Goal: Task Accomplishment & Management: Use online tool/utility

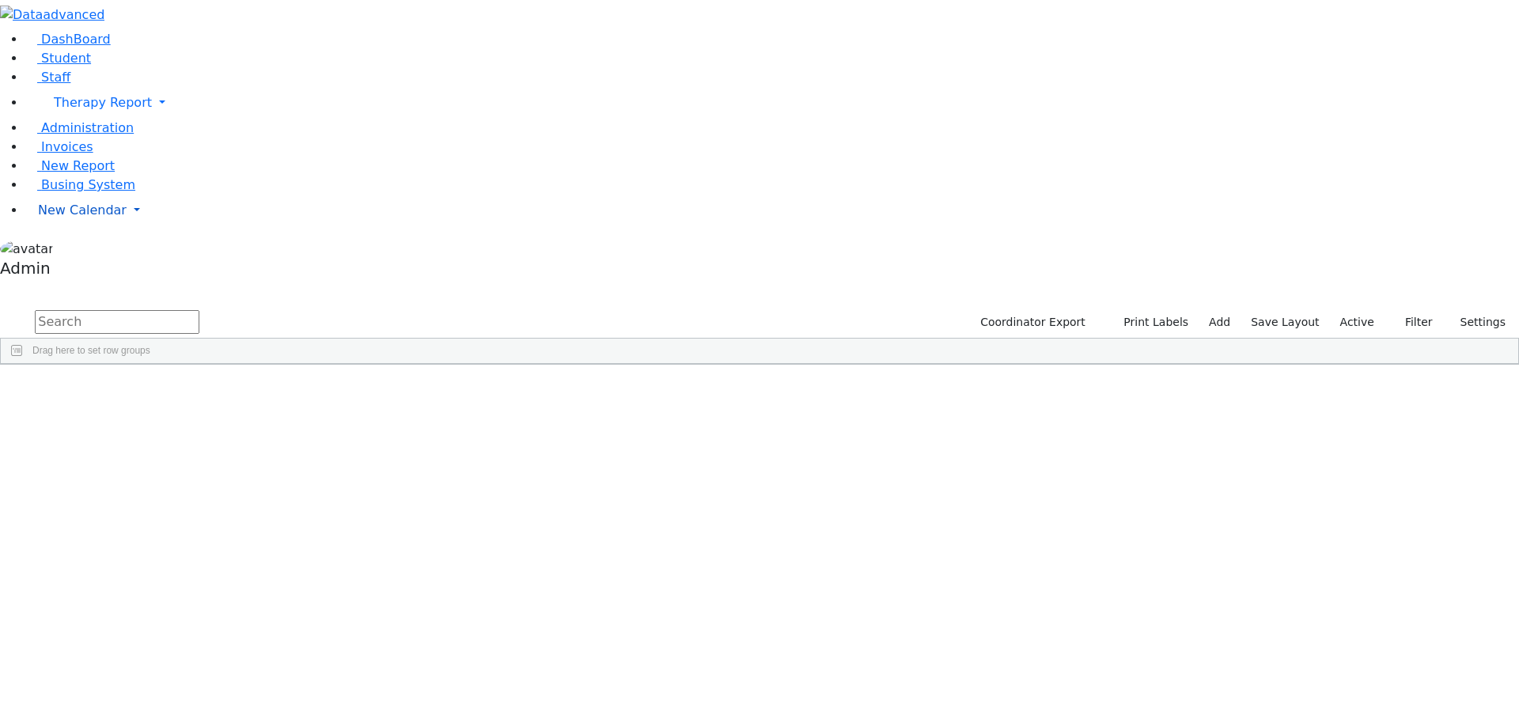
click at [96, 218] on span "New Calendar" at bounding box center [82, 210] width 89 height 15
click at [80, 249] on span "Calendar" at bounding box center [62, 241] width 57 height 15
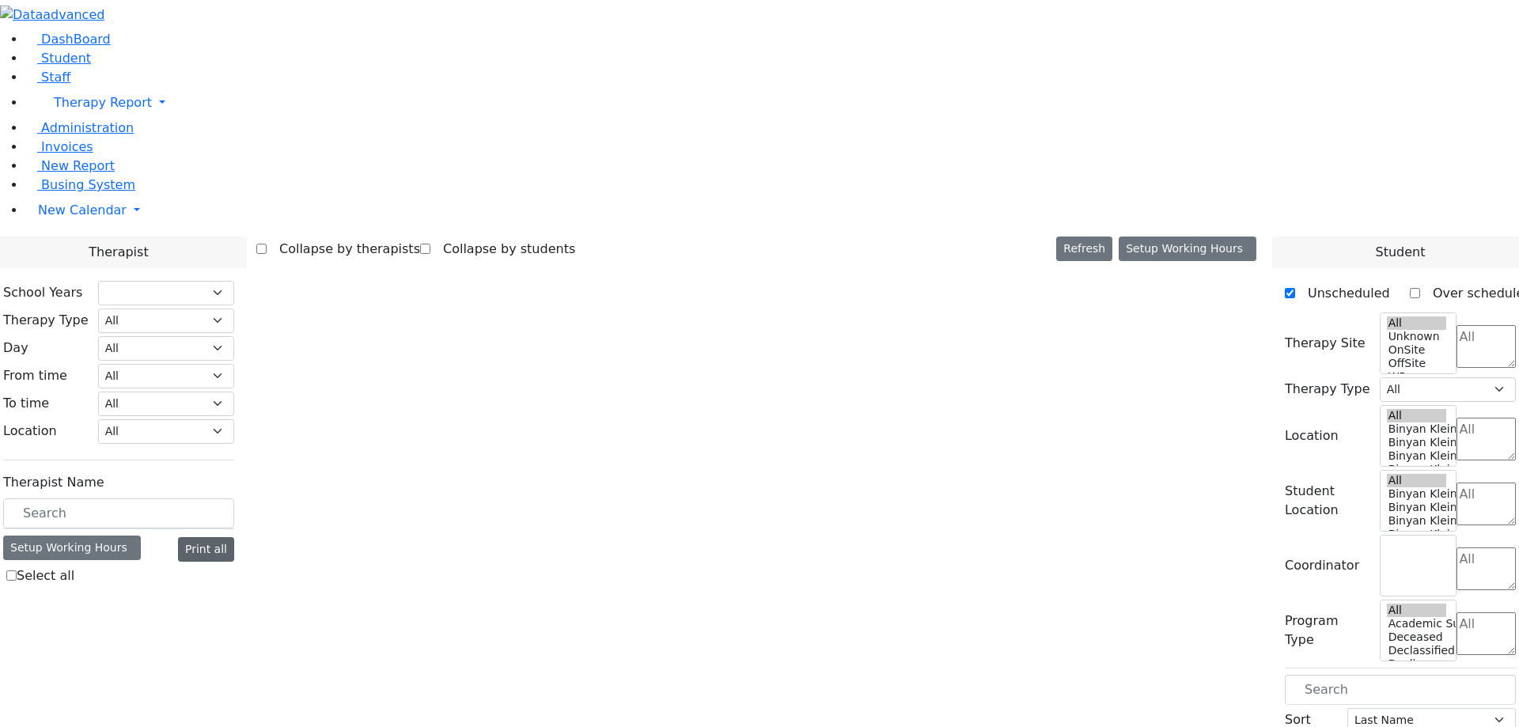
select select "212"
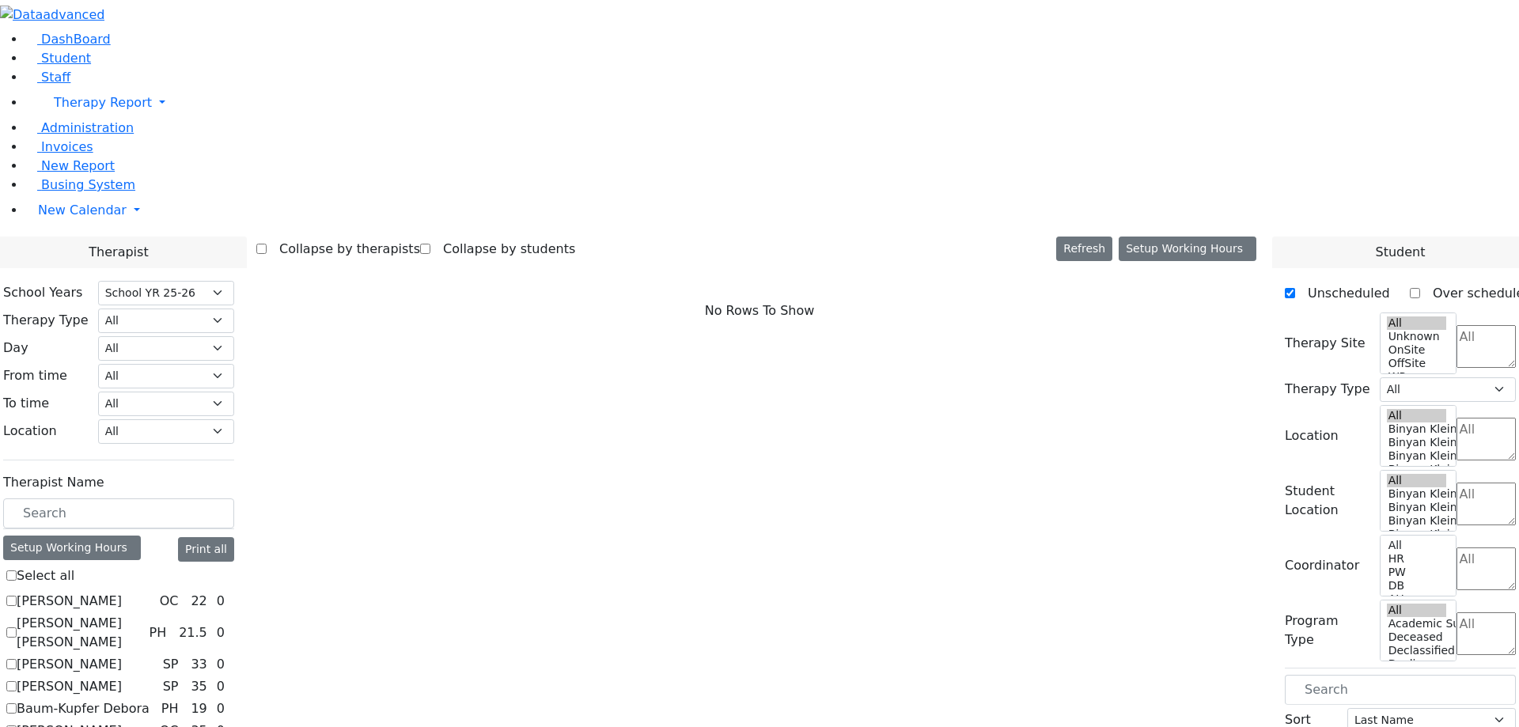
click at [122, 592] on label "[PERSON_NAME]" at bounding box center [69, 601] width 105 height 19
click at [17, 596] on input "[PERSON_NAME]" at bounding box center [11, 601] width 10 height 10
checkbox input "true"
select select "1"
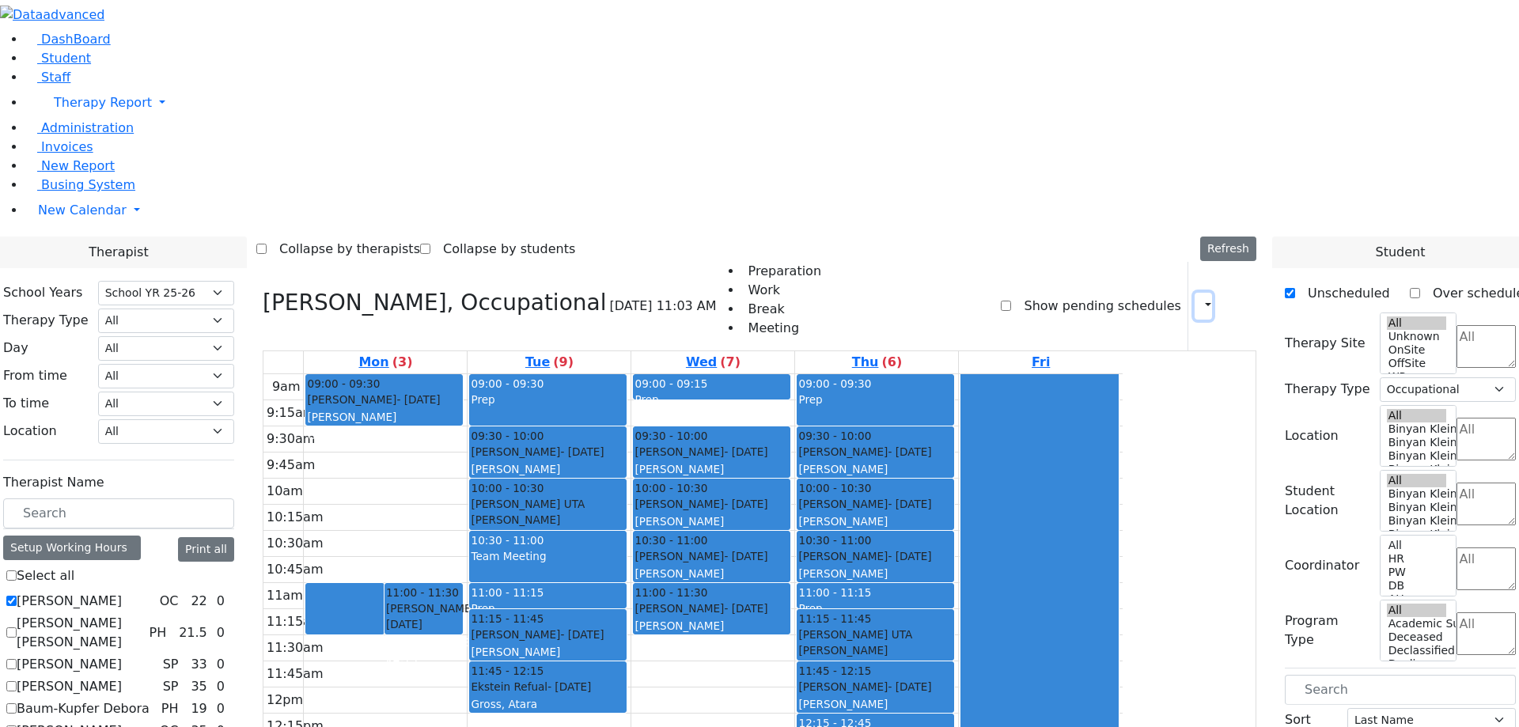
click at [1195, 293] on button "button" at bounding box center [1203, 306] width 17 height 27
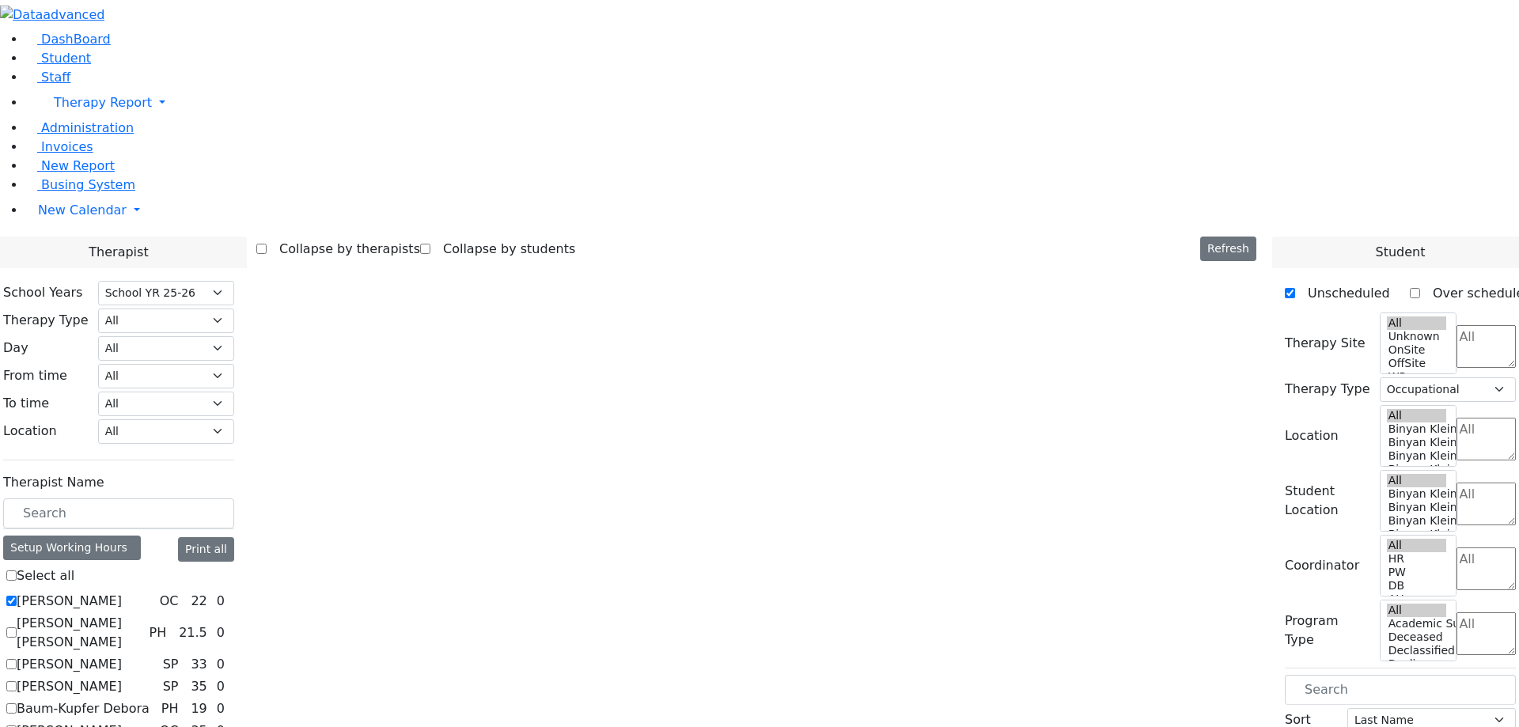
select select "212"
select select "1"
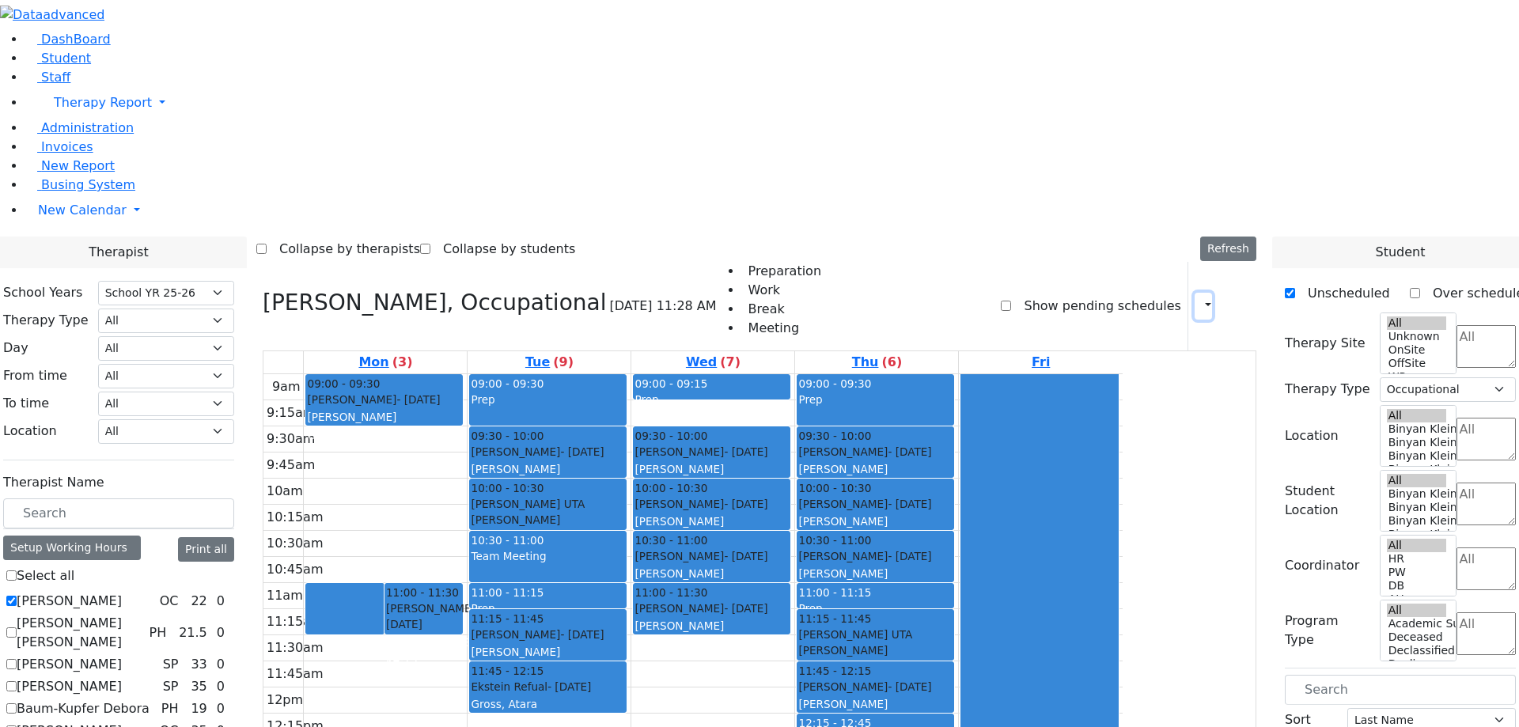
click at [1199, 298] on icon "button" at bounding box center [1199, 305] width 0 height 15
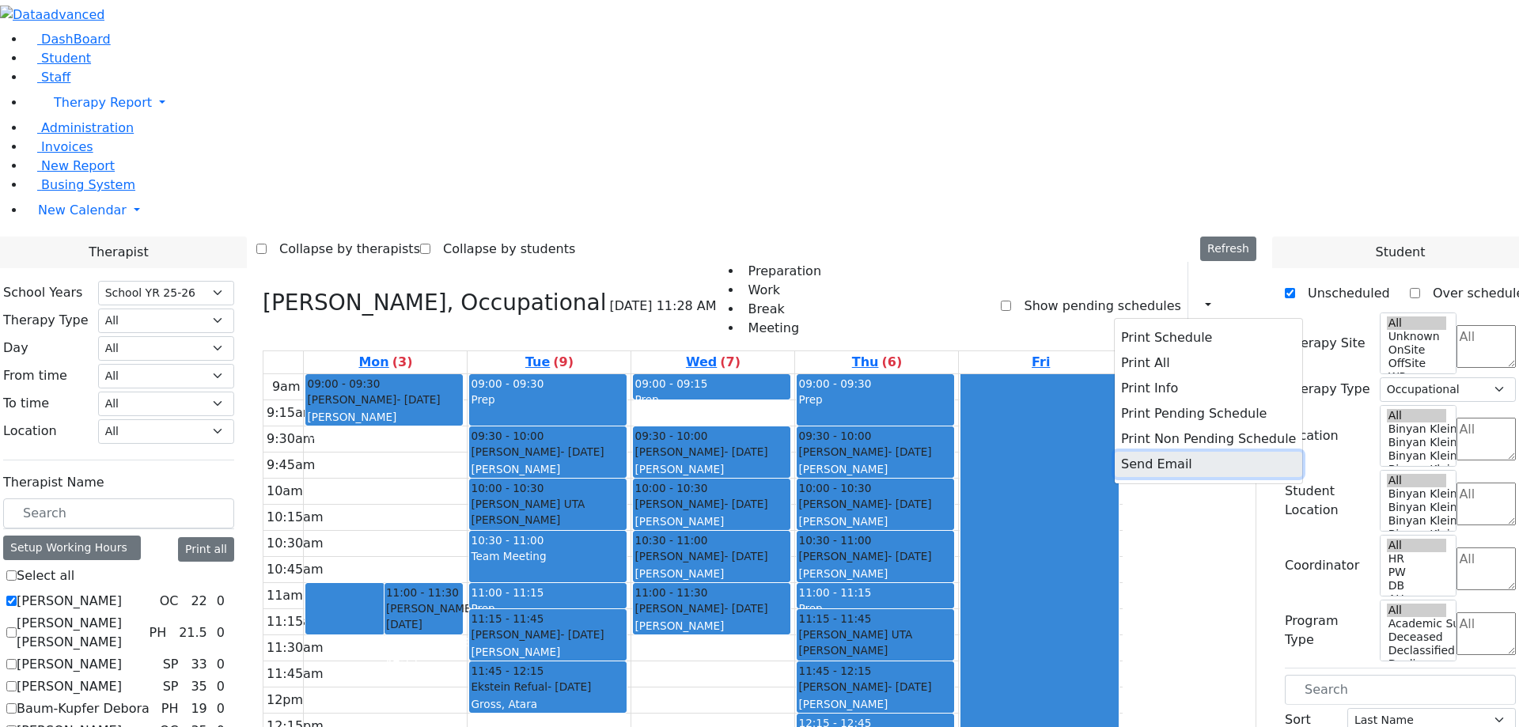
click at [1134, 452] on button "Send Email" at bounding box center [1209, 464] width 188 height 25
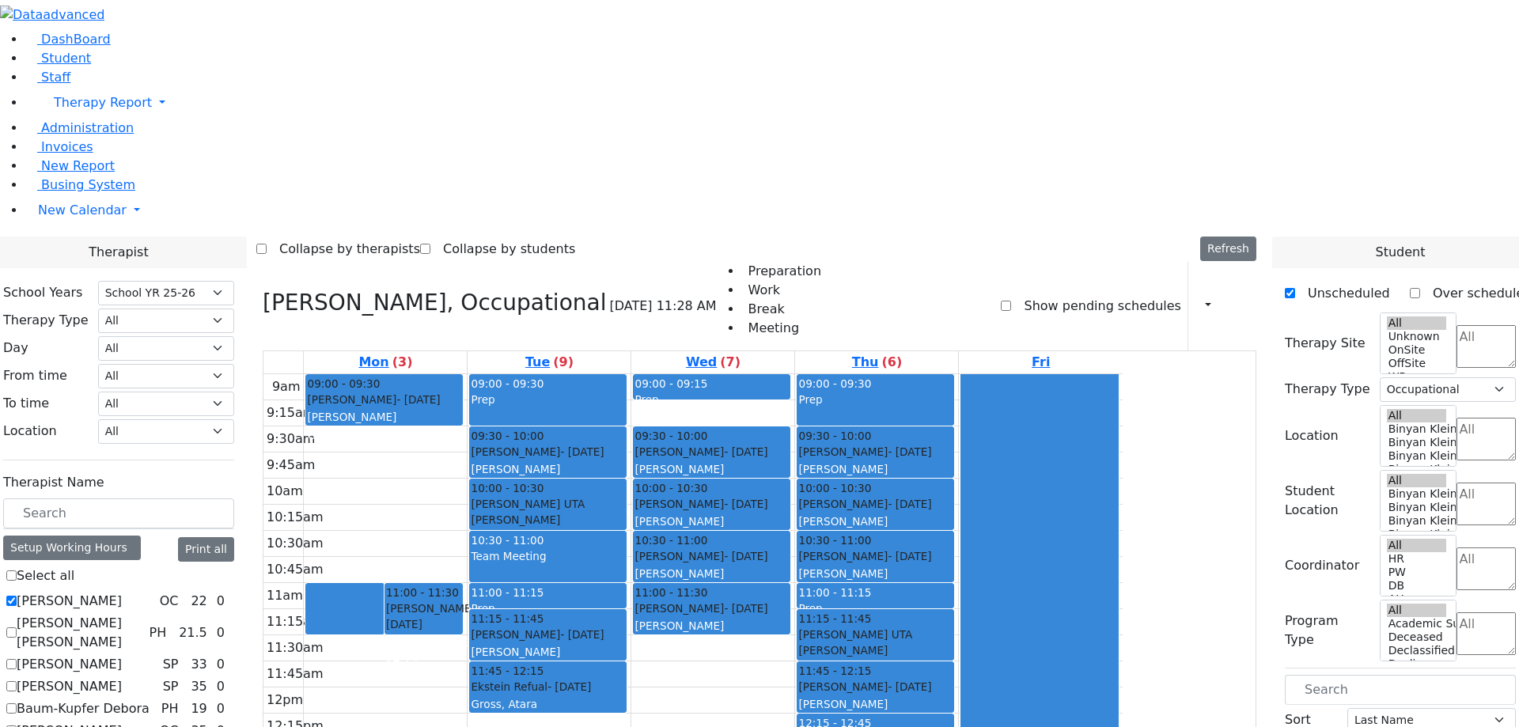
click at [895, 237] on div "Collapse by therapists Collapse by students Refresh Setup Working Hours Print S…" at bounding box center [759, 249] width 1007 height 25
click at [1195, 293] on button "button" at bounding box center [1203, 306] width 17 height 27
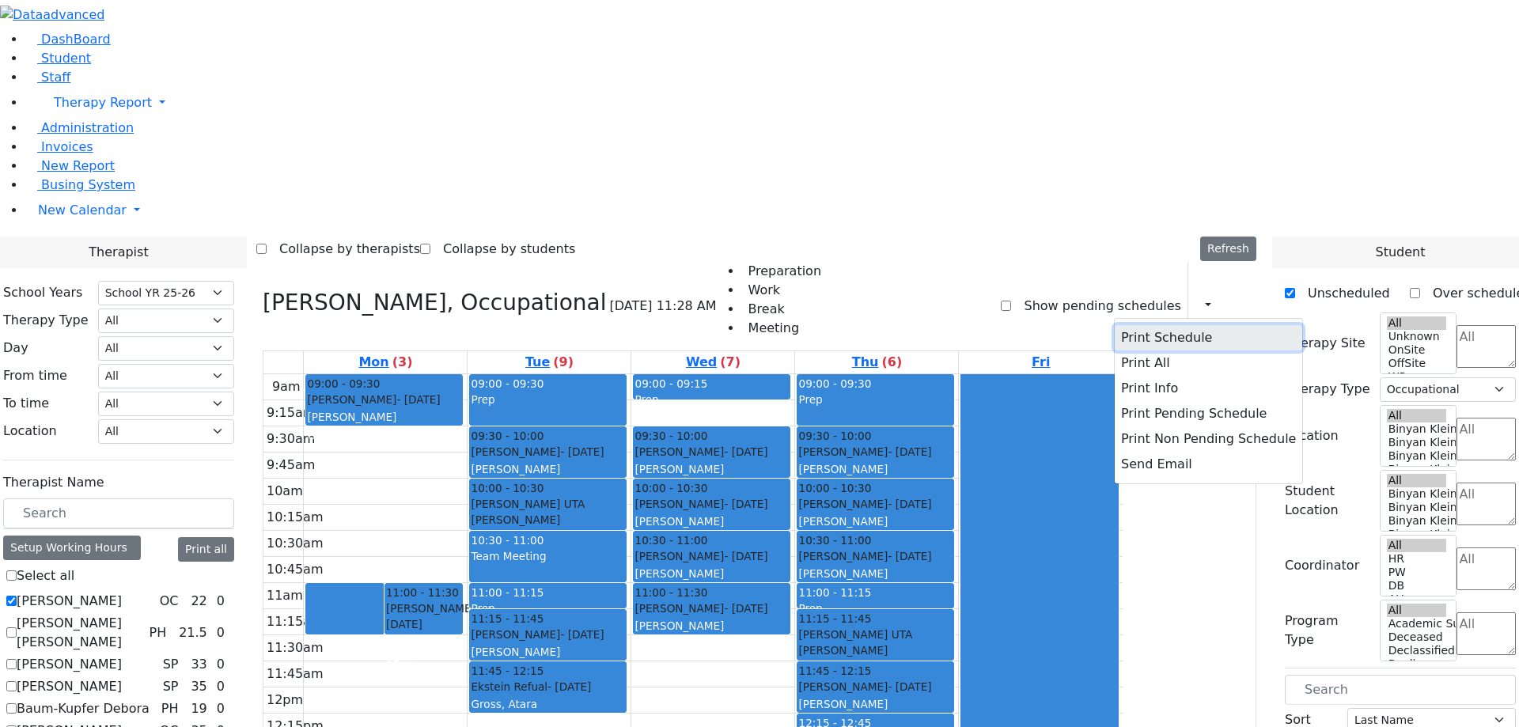
click at [1124, 325] on button "Print Schedule" at bounding box center [1209, 337] width 188 height 25
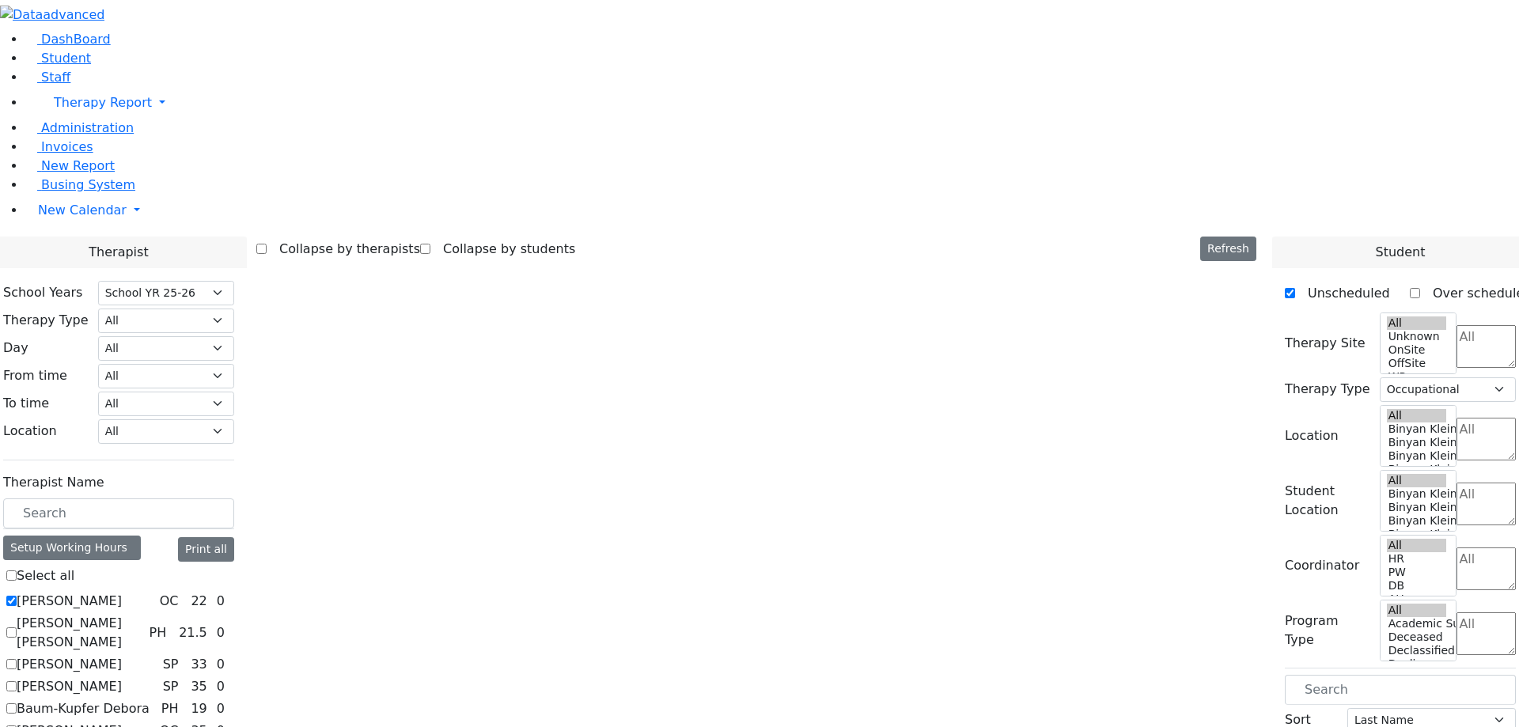
select select "212"
select select "1"
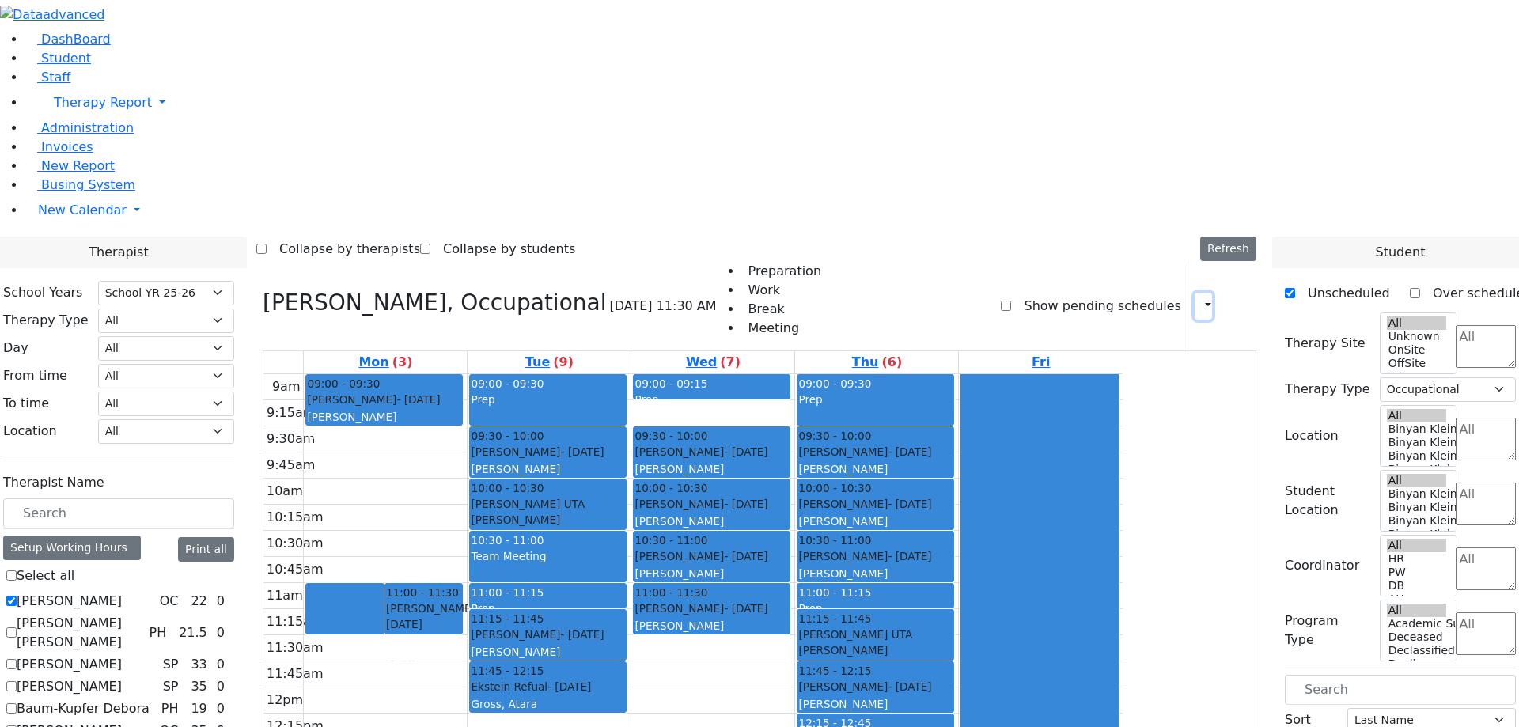
click at [1195, 293] on button "button" at bounding box center [1203, 306] width 17 height 27
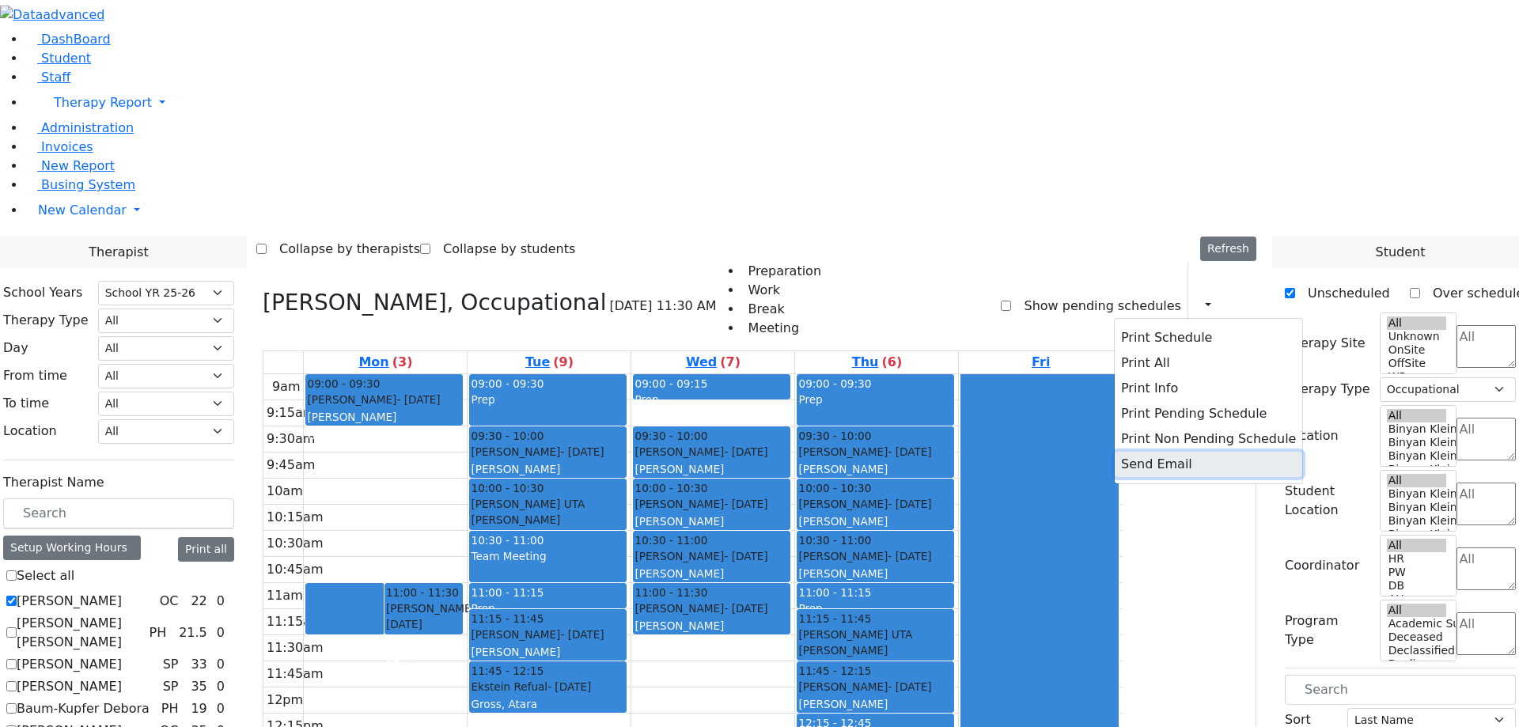
click at [1140, 452] on button "Send Email" at bounding box center [1209, 464] width 188 height 25
type input "[EMAIL_ADDRESS][DOMAIN_NAME]"
type textarea "This is schedule for [PERSON_NAME]"
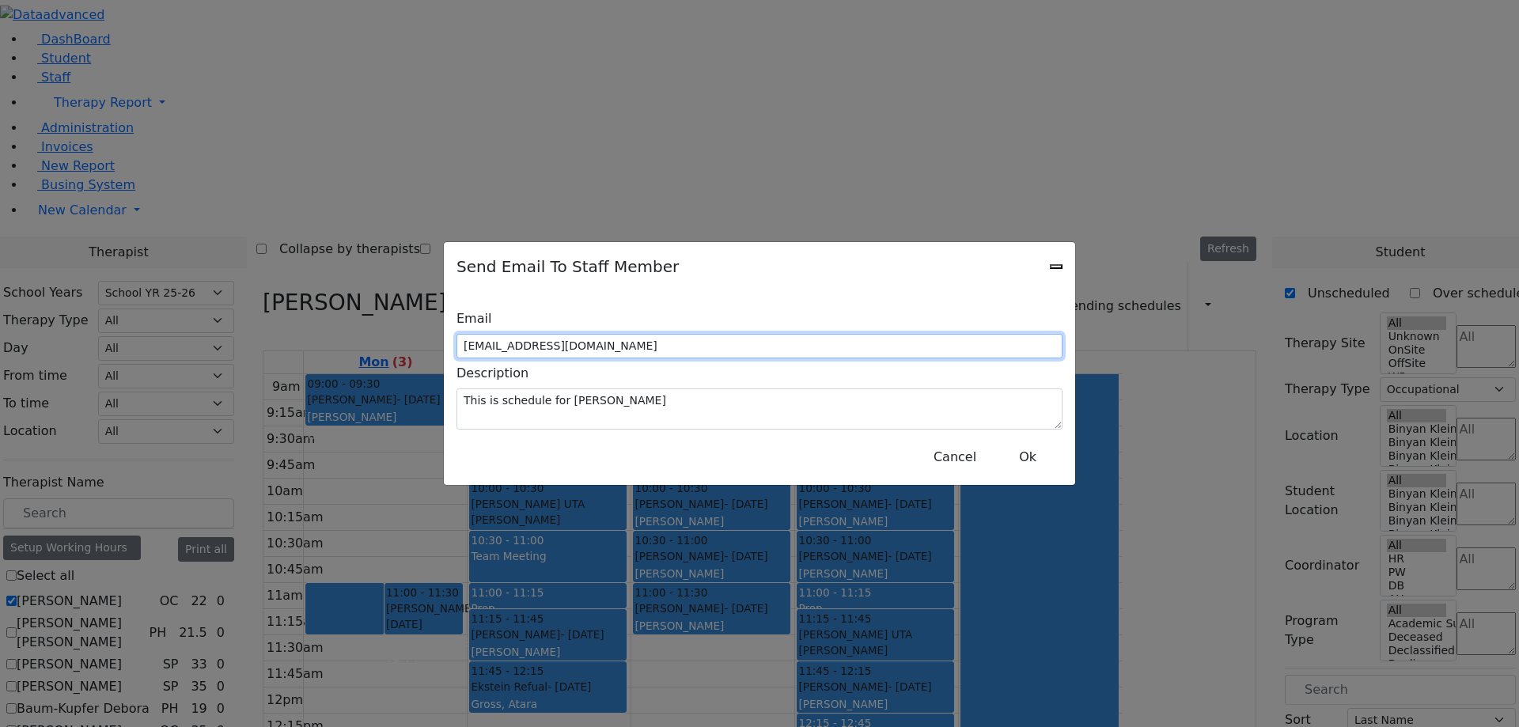
drag, startPoint x: 763, startPoint y: 347, endPoint x: 549, endPoint y: 347, distance: 213.7
click at [549, 347] on div "Email [EMAIL_ADDRESS][DOMAIN_NAME]" at bounding box center [760, 331] width 606 height 55
type input "[EMAIL_ADDRESS][DOMAIN_NAME]"
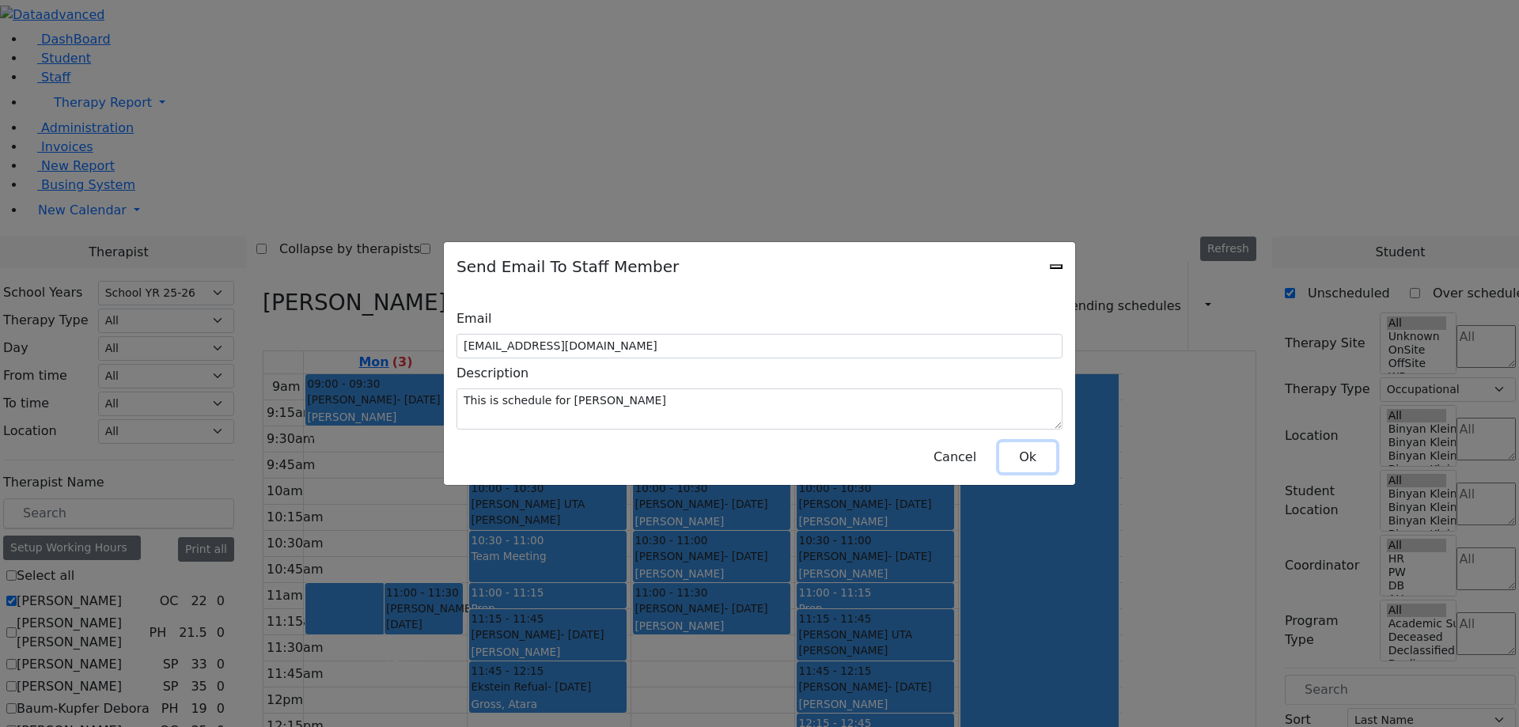
click at [1041, 446] on button "Ok" at bounding box center [1027, 457] width 57 height 30
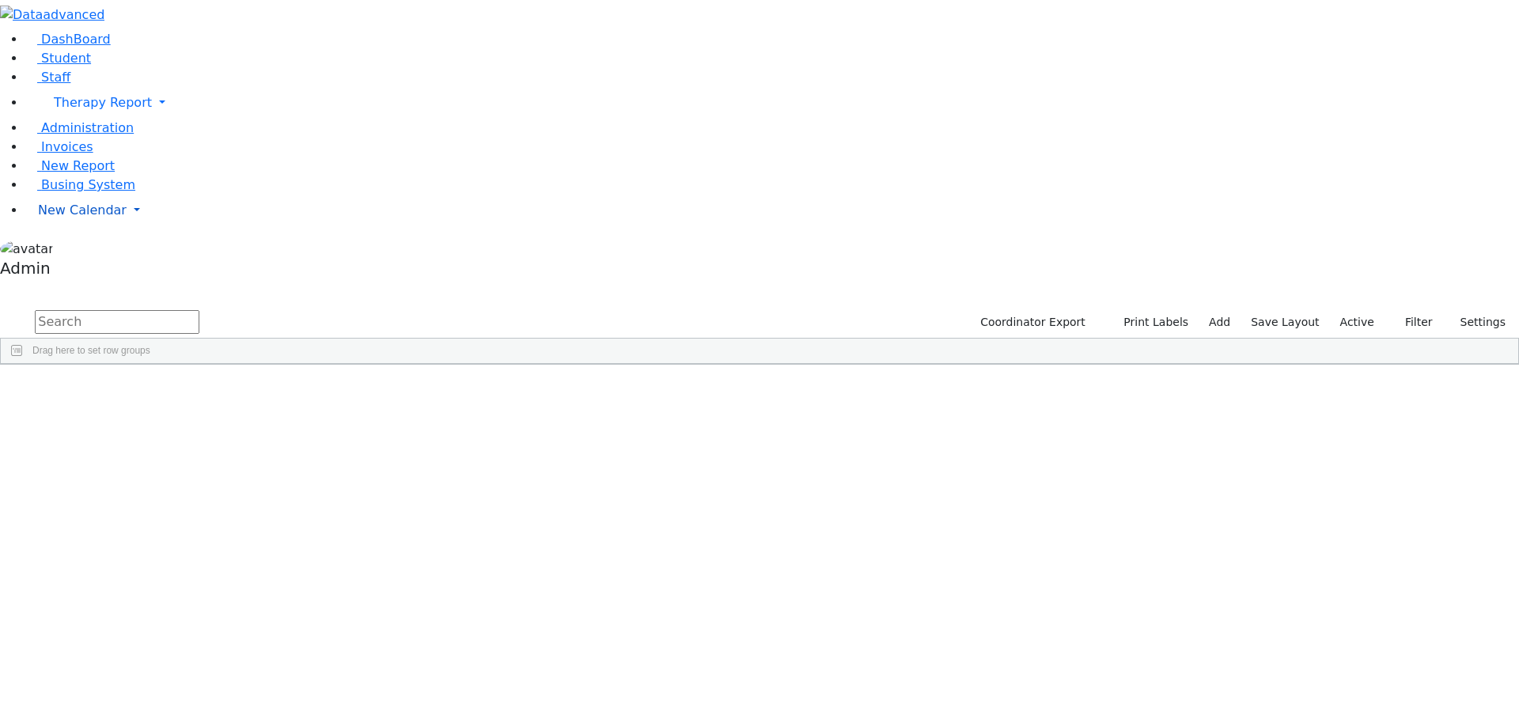
click at [89, 226] on link "New Calendar" at bounding box center [772, 211] width 1494 height 32
click at [59, 249] on span "Calendar" at bounding box center [62, 241] width 57 height 15
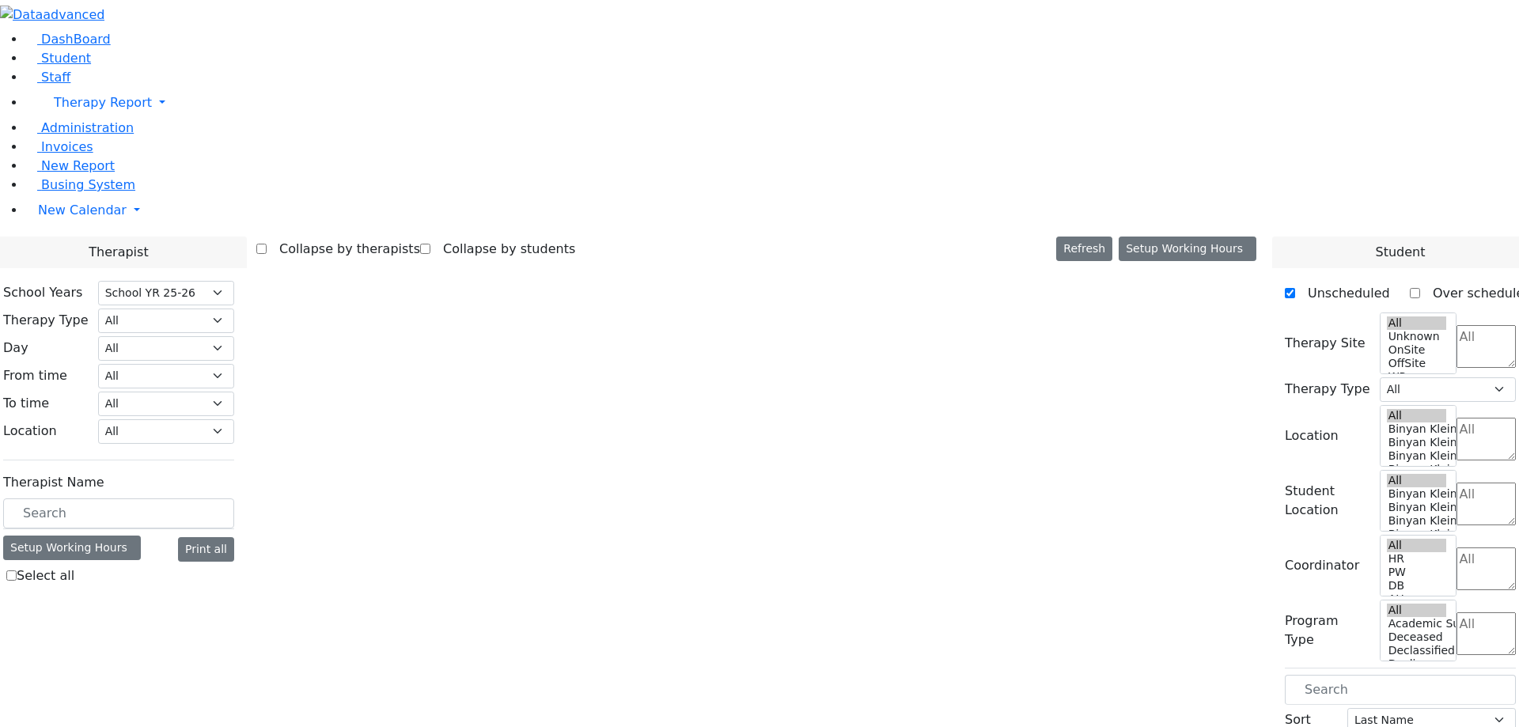
select select "212"
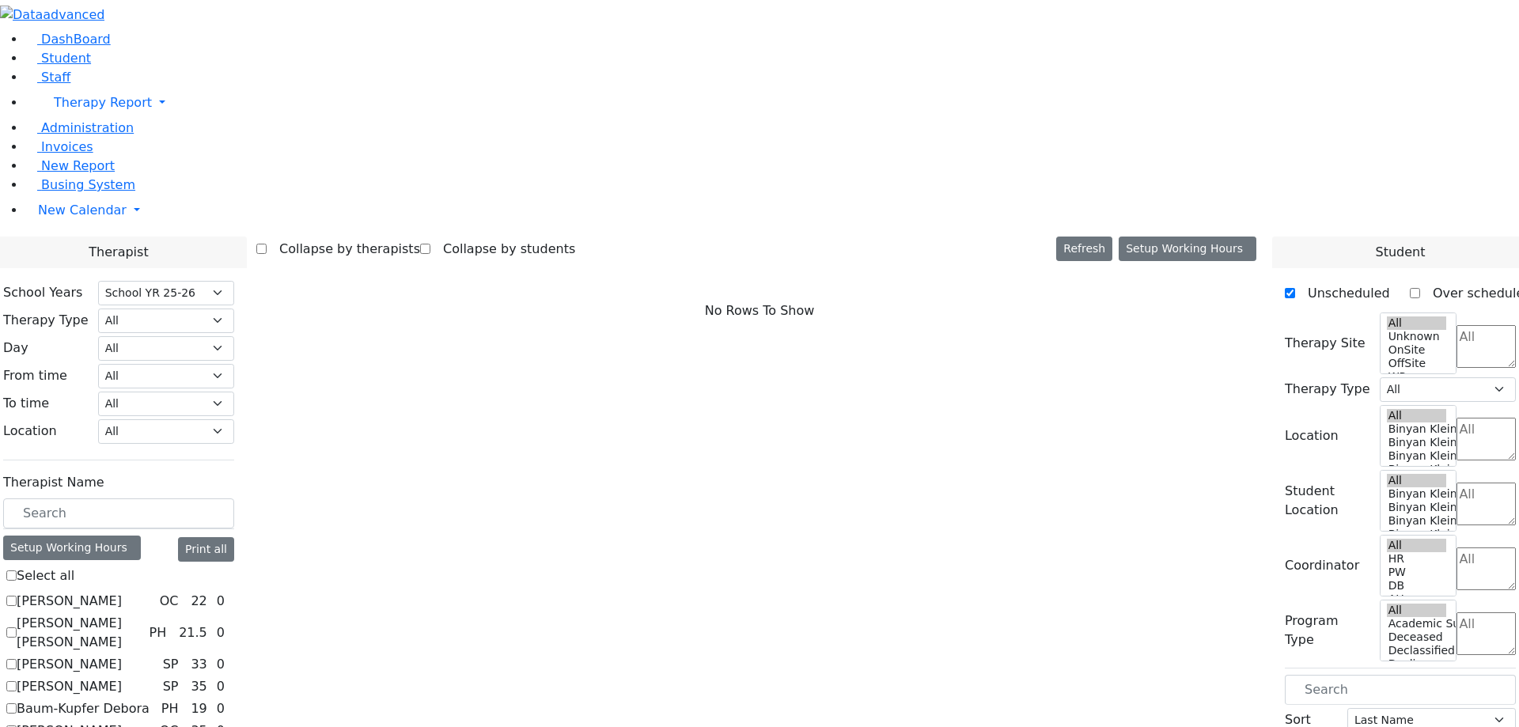
click at [122, 592] on label "[PERSON_NAME]" at bounding box center [69, 601] width 105 height 19
click at [17, 596] on input "[PERSON_NAME]" at bounding box center [11, 601] width 10 height 10
checkbox input "true"
select select "1"
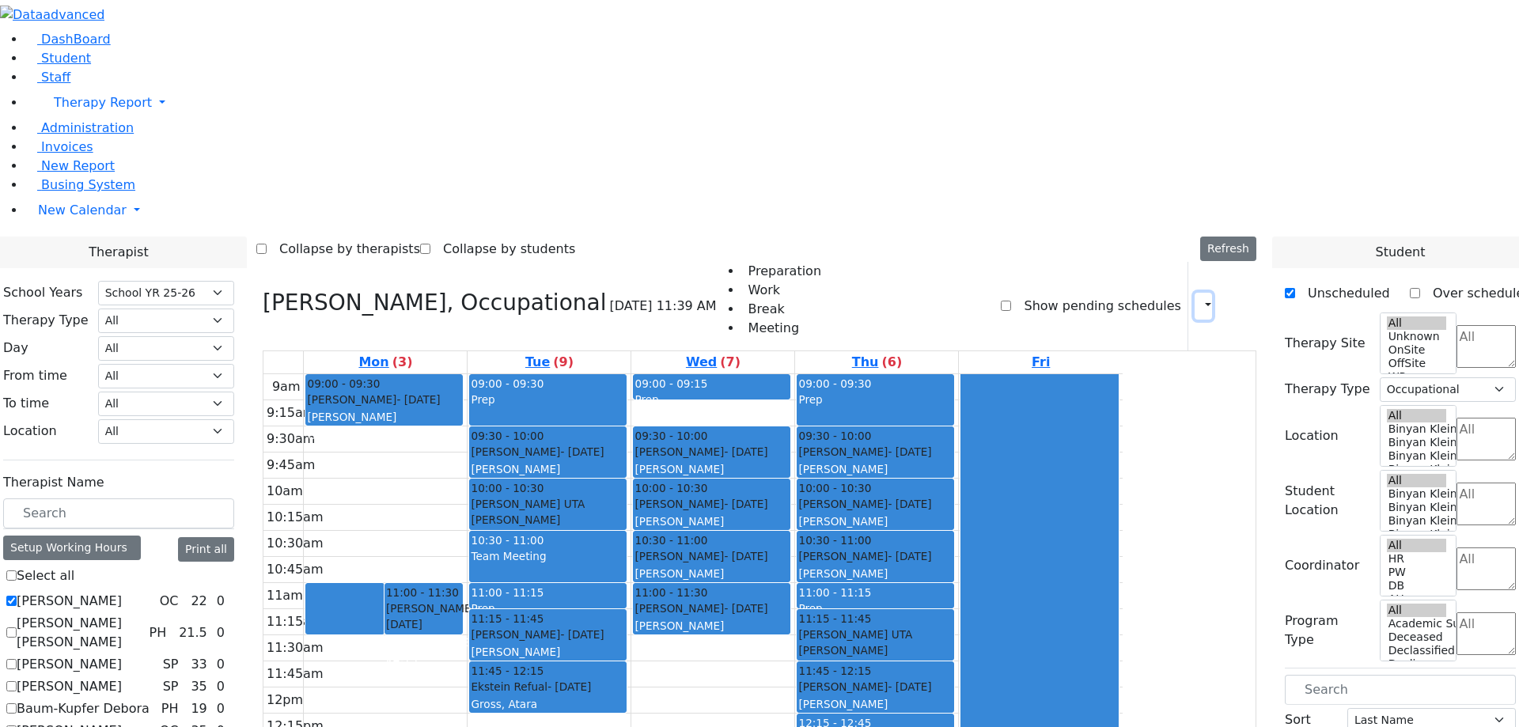
click at [1199, 293] on button "button" at bounding box center [1203, 306] width 17 height 27
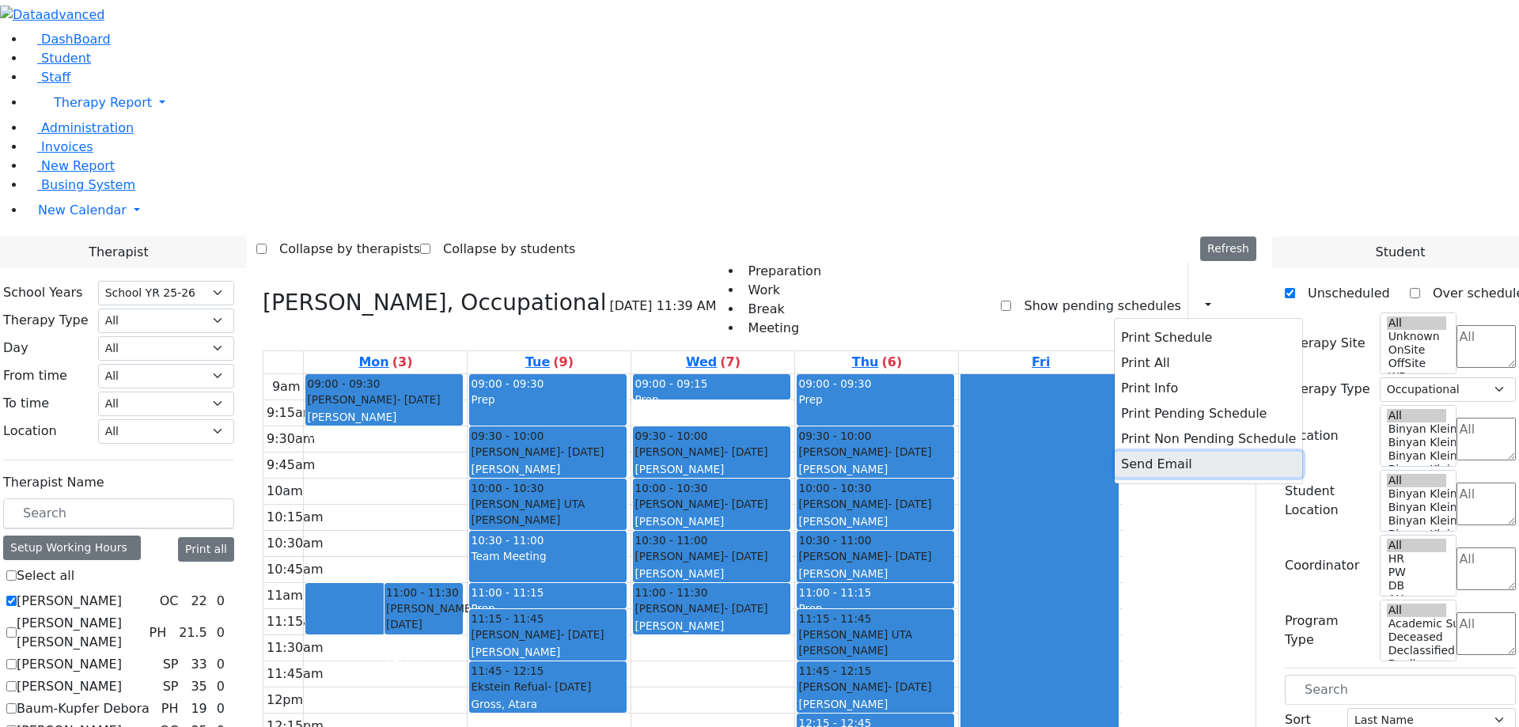
click at [1127, 452] on button "Send Email" at bounding box center [1209, 464] width 188 height 25
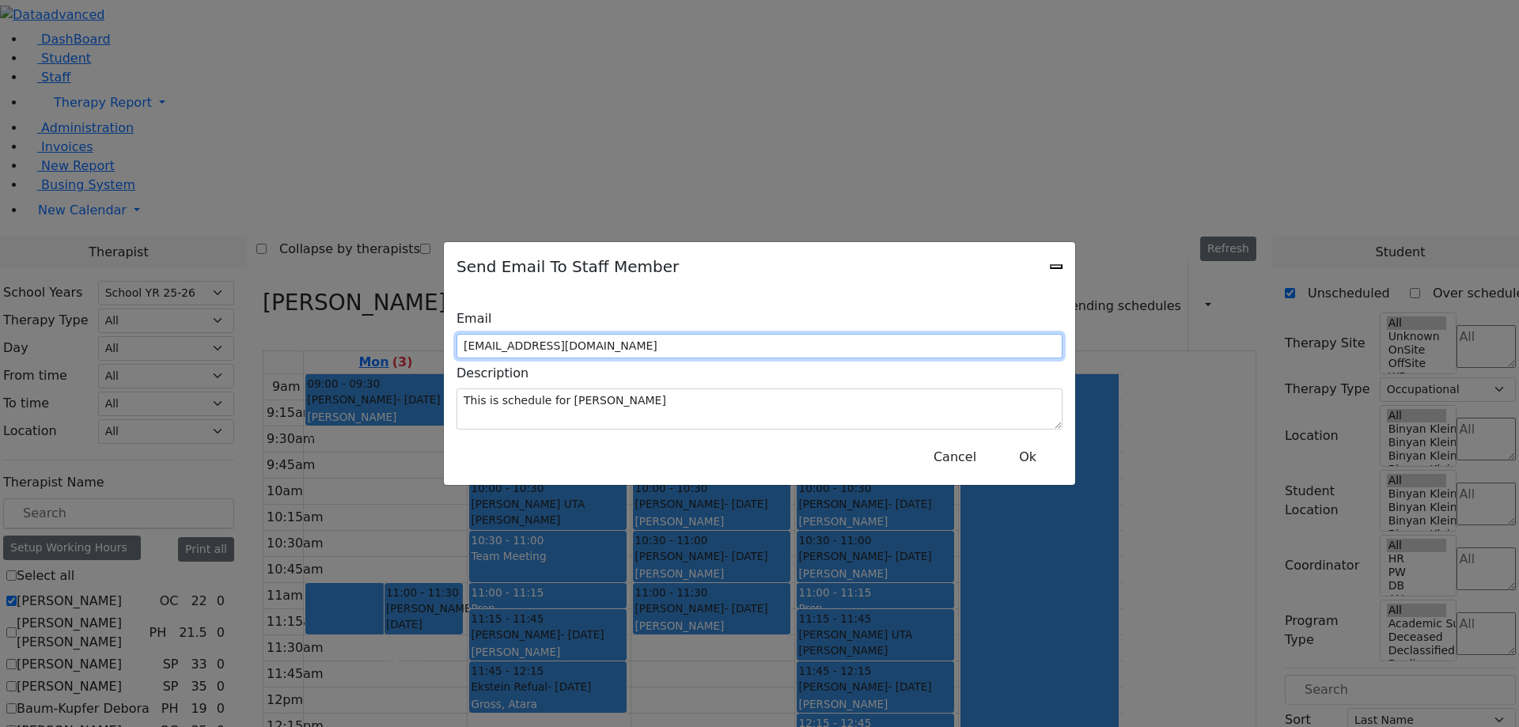
drag, startPoint x: 821, startPoint y: 336, endPoint x: 563, endPoint y: 347, distance: 257.4
click at [563, 347] on div "Email [EMAIL_ADDRESS][DOMAIN_NAME]" at bounding box center [760, 331] width 606 height 55
type input "[EMAIL_ADDRESS][DOMAIN_NAME]"
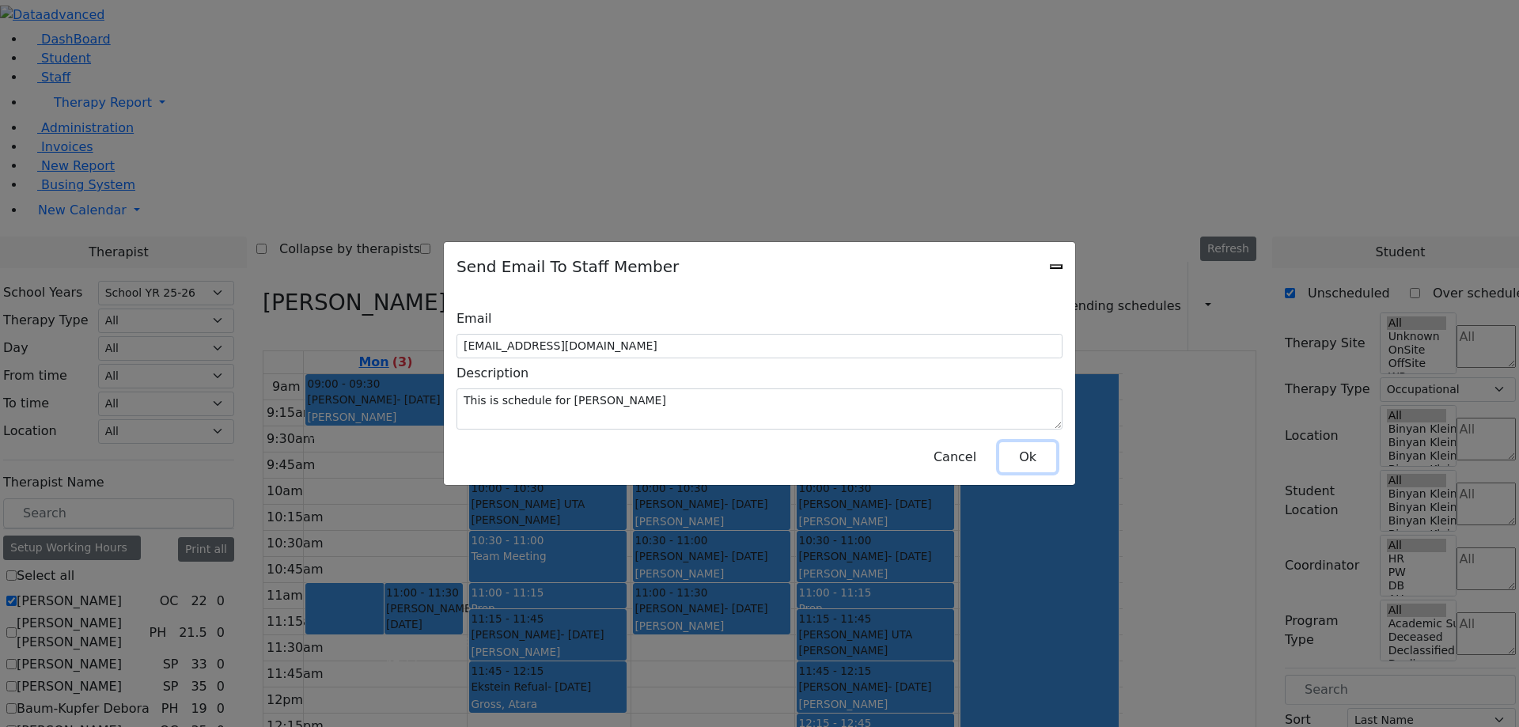
click at [1026, 451] on button "Ok" at bounding box center [1027, 457] width 57 height 30
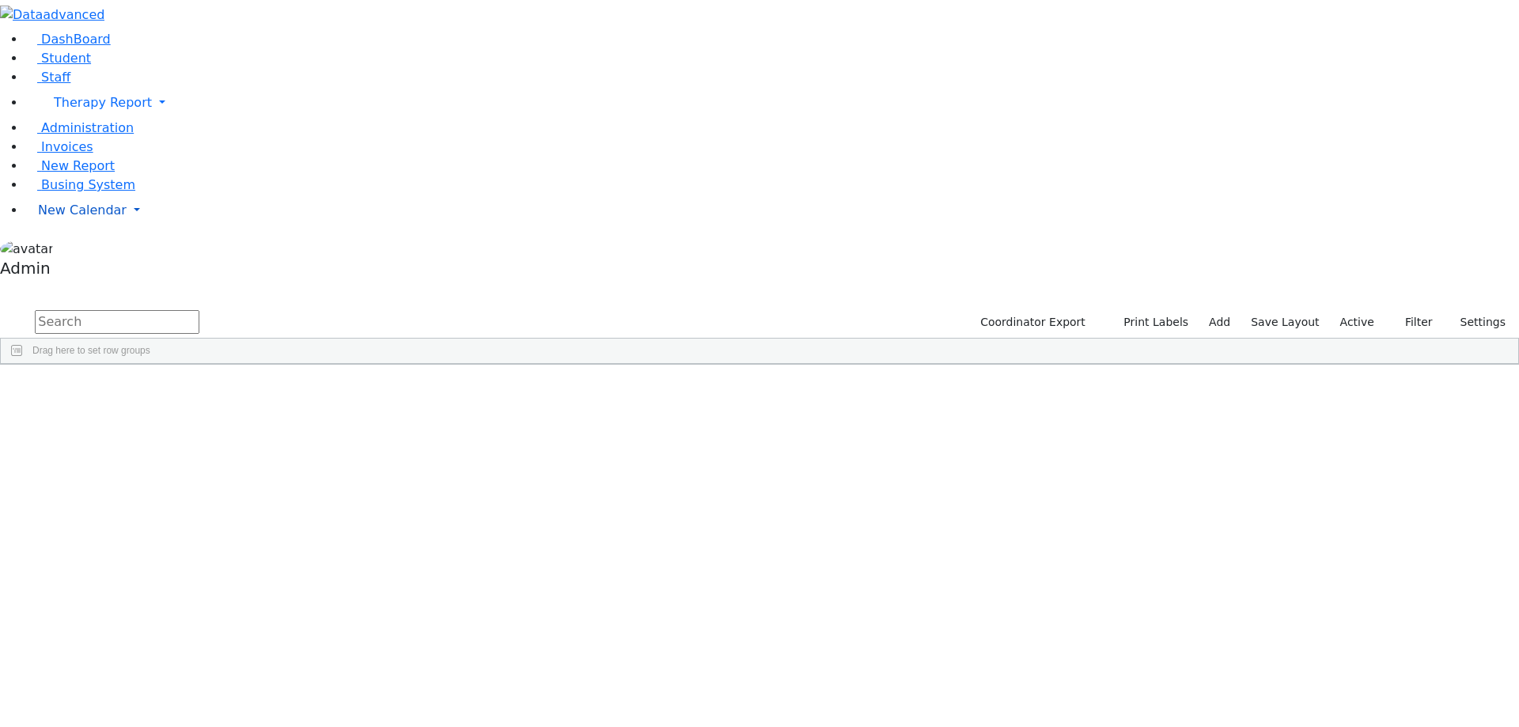
click at [82, 218] on span "New Calendar" at bounding box center [82, 210] width 89 height 15
click at [85, 249] on span "Calendar" at bounding box center [62, 241] width 57 height 15
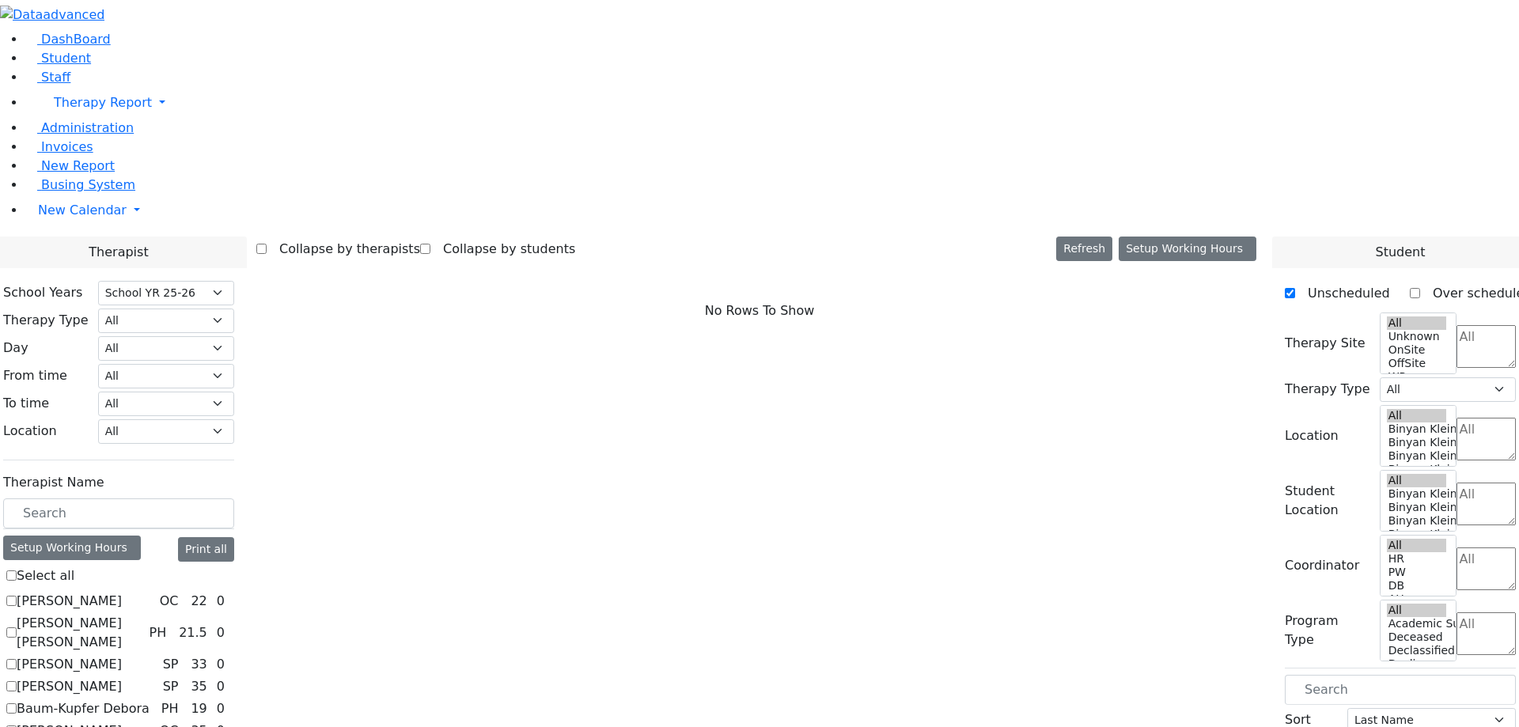
select select "212"
click at [122, 592] on label "[PERSON_NAME]" at bounding box center [69, 601] width 105 height 19
click at [17, 596] on input "[PERSON_NAME]" at bounding box center [11, 601] width 10 height 10
checkbox input "true"
select select "1"
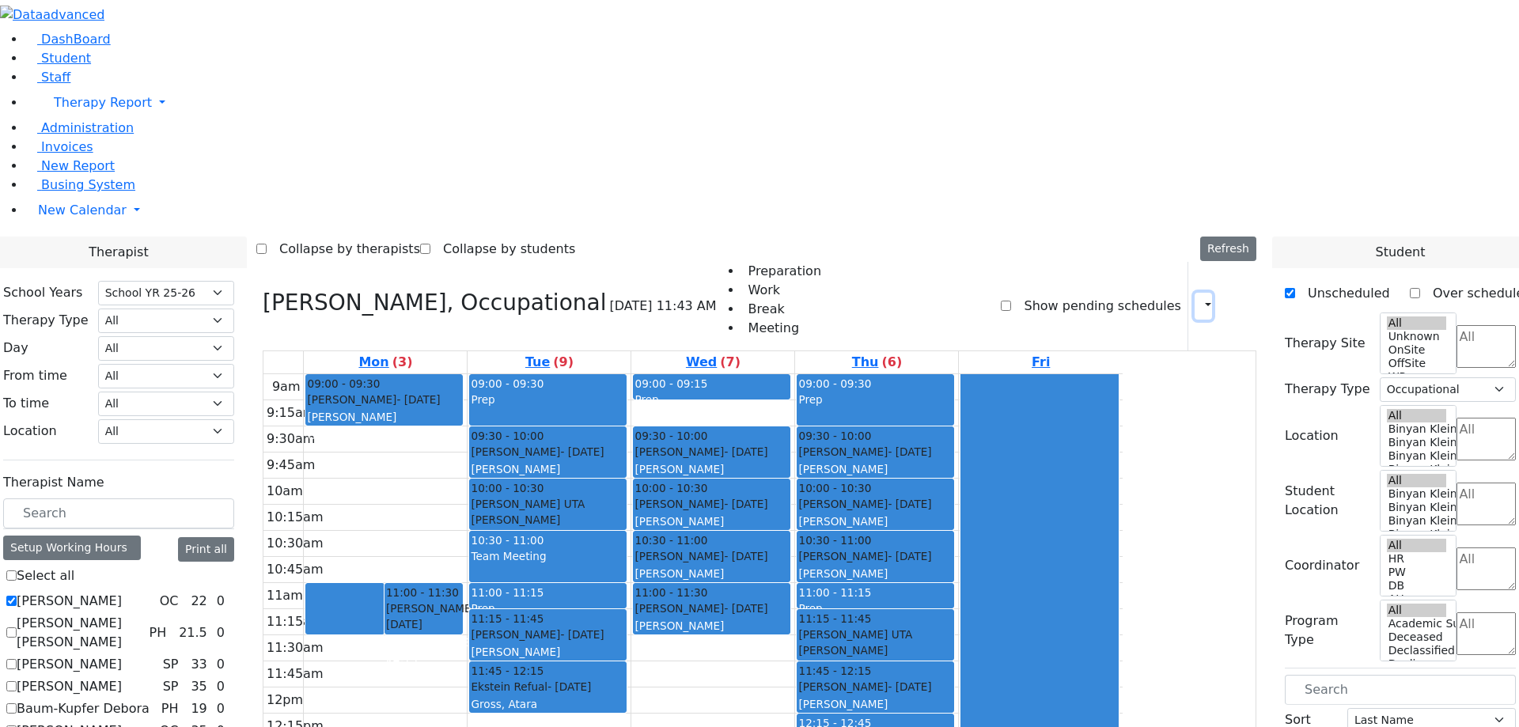
click at [1200, 293] on button "button" at bounding box center [1203, 306] width 17 height 27
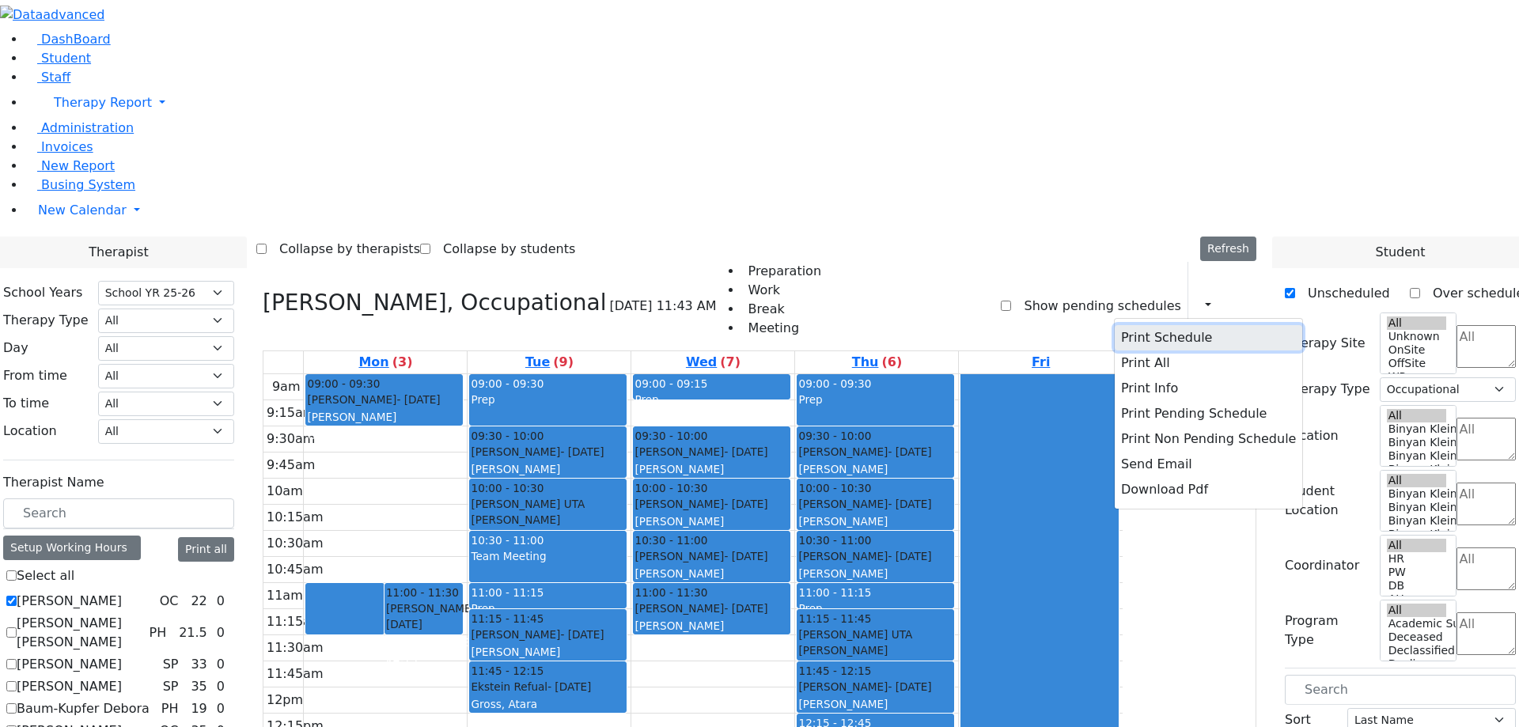
click at [1126, 325] on button "Print Schedule" at bounding box center [1209, 337] width 188 height 25
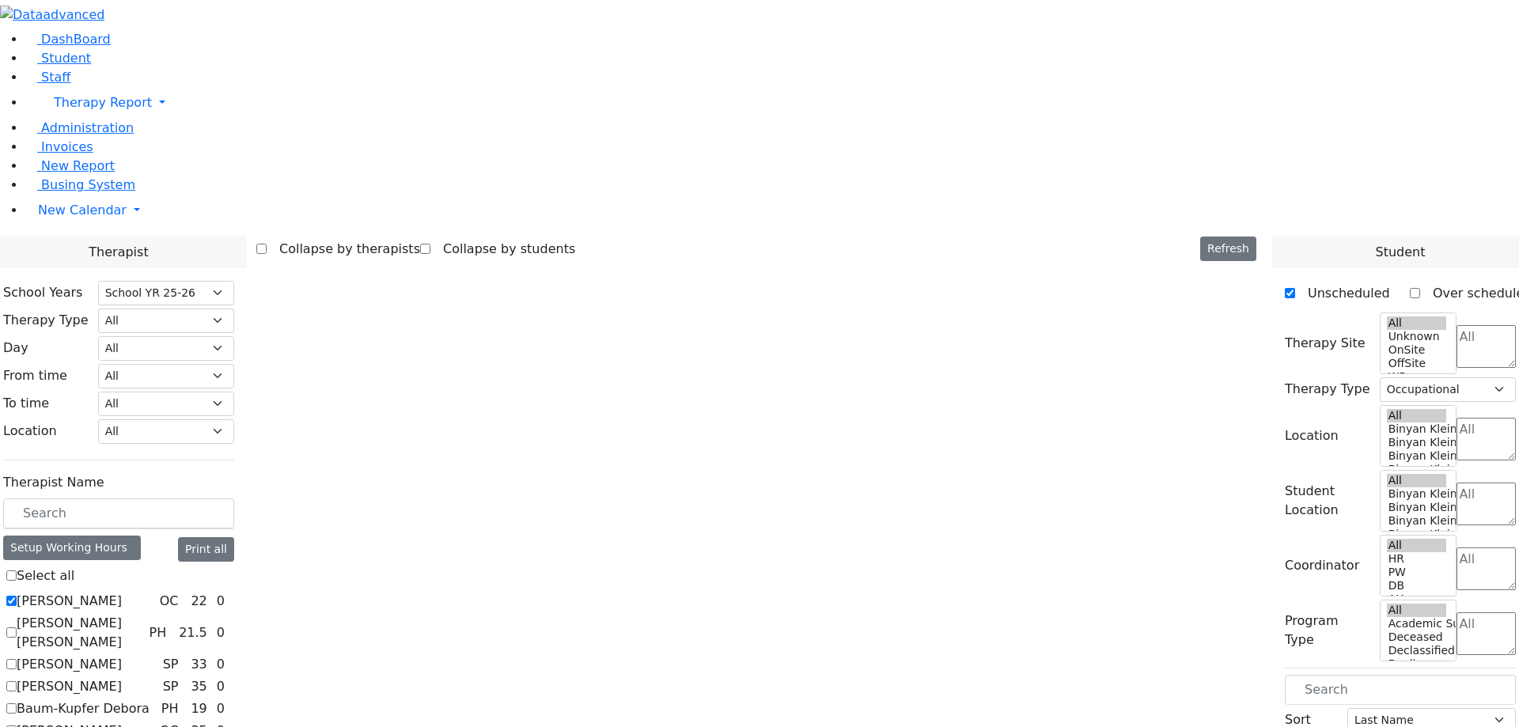
select select "212"
select select "1"
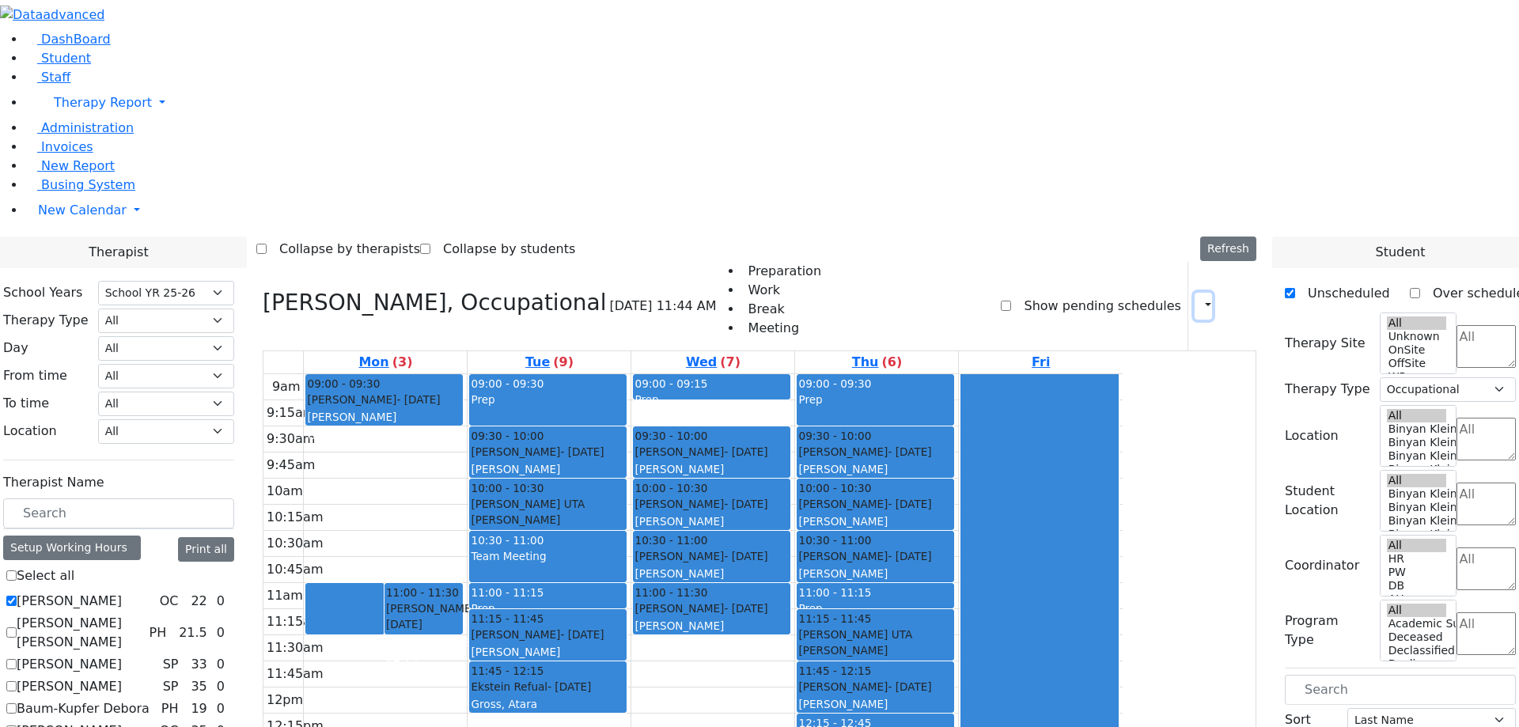
click at [1199, 293] on button "button" at bounding box center [1203, 306] width 17 height 27
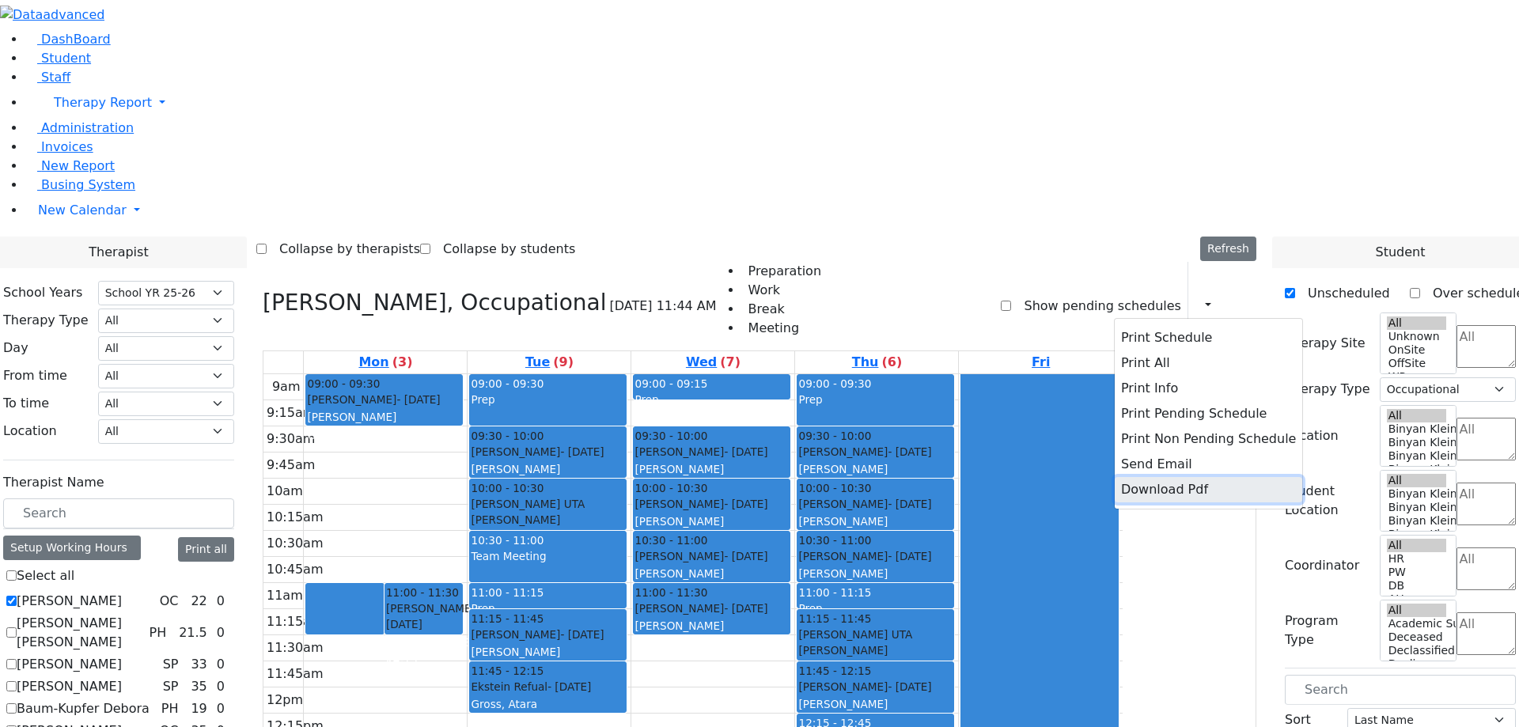
click at [1151, 477] on button "Download Pdf" at bounding box center [1209, 489] width 188 height 25
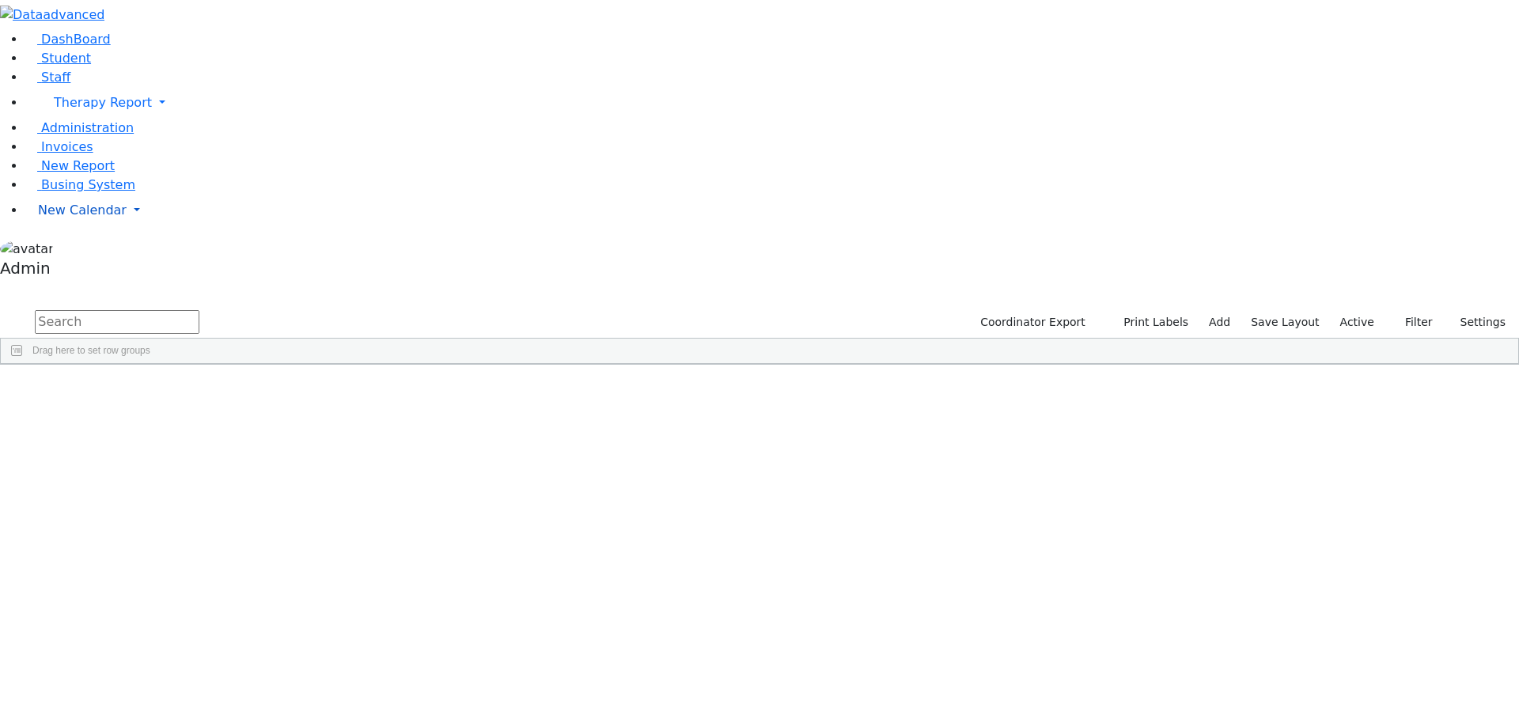
click at [84, 218] on span "New Calendar" at bounding box center [82, 210] width 89 height 15
click at [87, 249] on span "Calendar" at bounding box center [62, 241] width 57 height 15
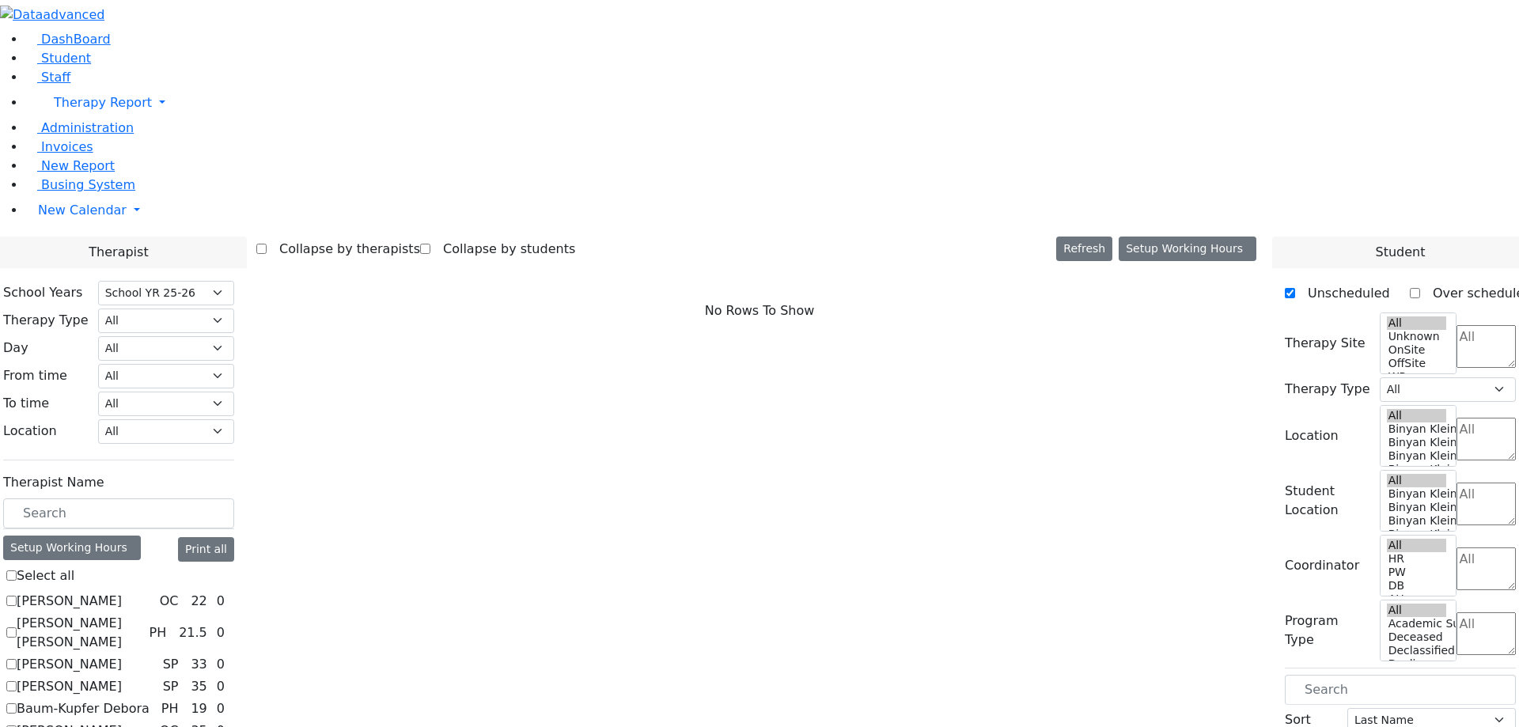
select select "212"
click at [122, 592] on label "[PERSON_NAME]" at bounding box center [69, 601] width 105 height 19
click at [17, 596] on input "[PERSON_NAME]" at bounding box center [11, 601] width 10 height 10
checkbox input "true"
select select "1"
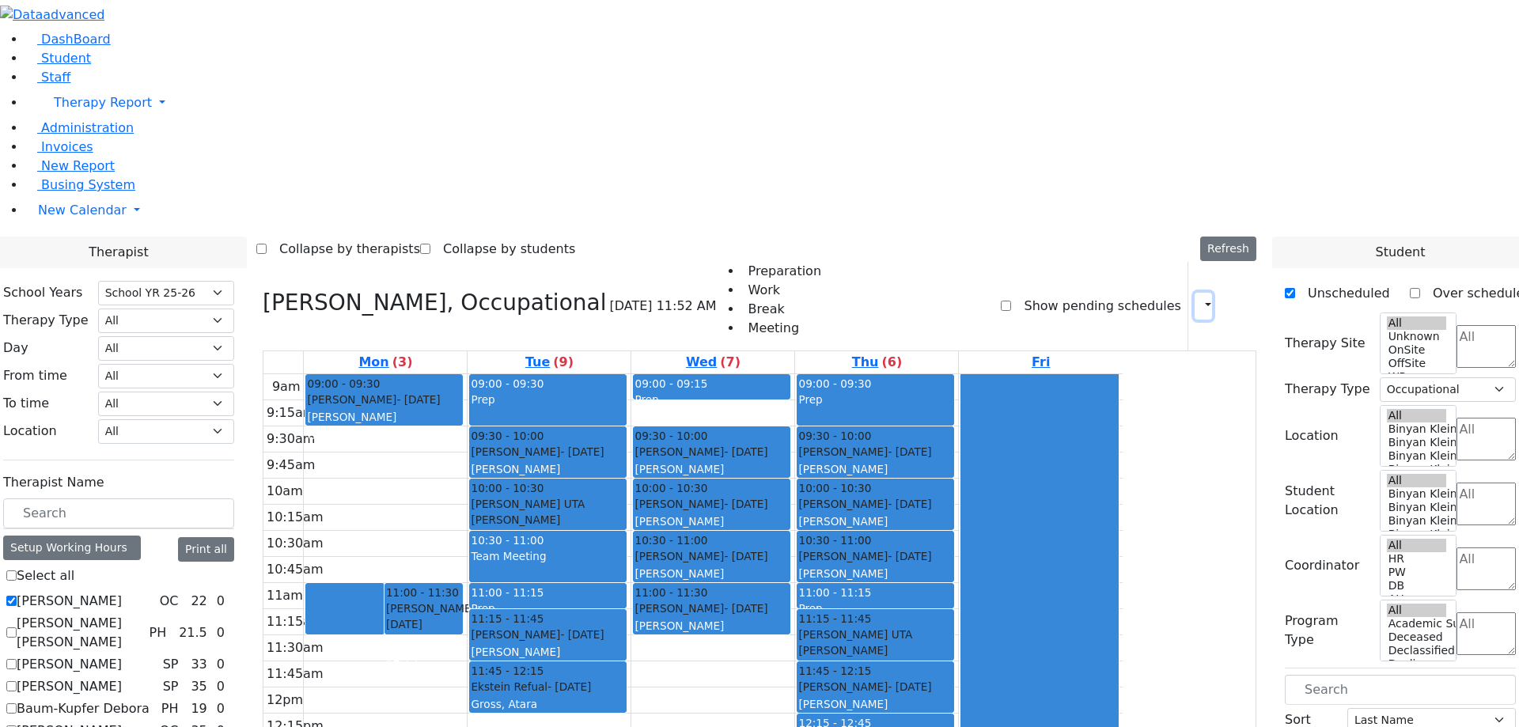
click at [1195, 293] on button "button" at bounding box center [1203, 306] width 17 height 27
